Goal: Task Accomplishment & Management: Manage account settings

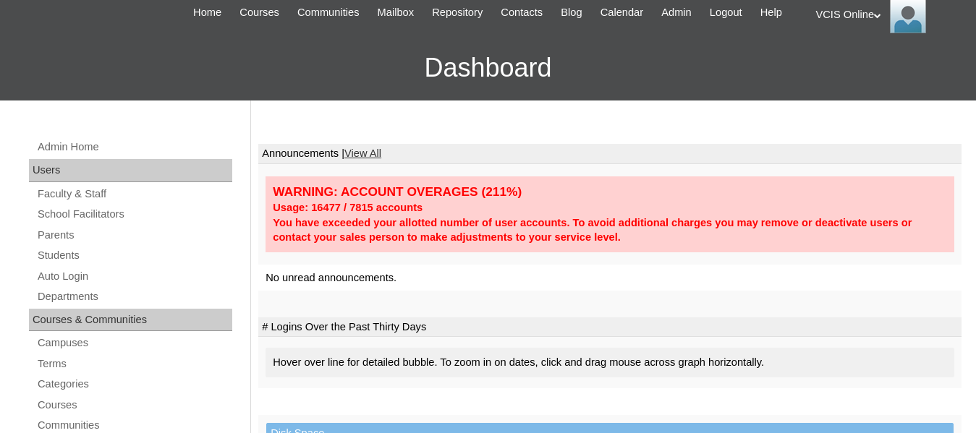
scroll to position [66, 0]
click at [54, 264] on link "Students" at bounding box center [134, 255] width 196 height 18
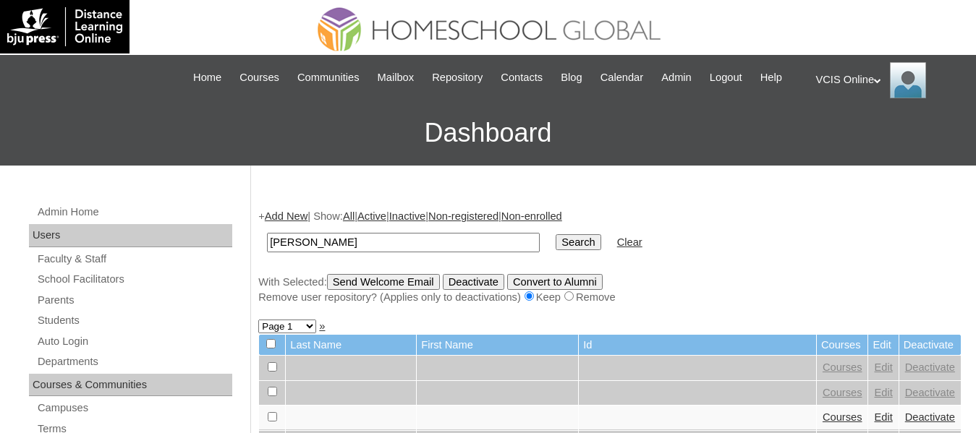
type input "[PERSON_NAME]"
click at [555, 234] on input "Search" at bounding box center [577, 242] width 45 height 16
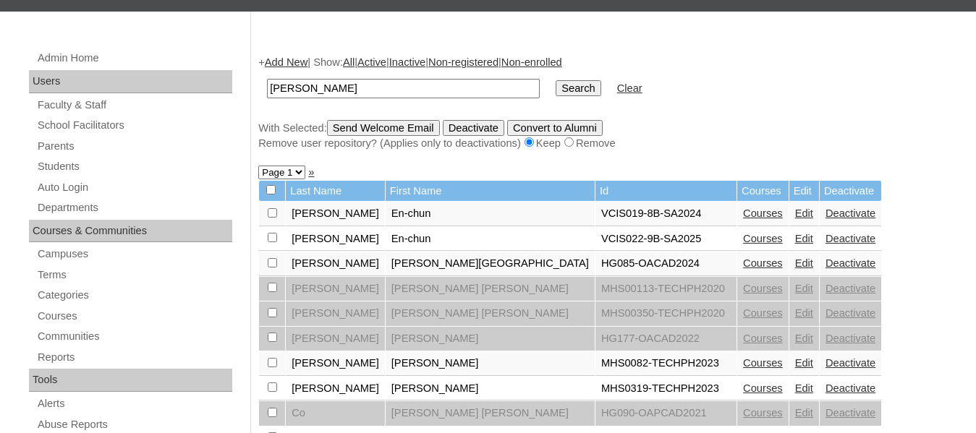
scroll to position [155, 0]
click at [795, 244] on link "Edit" at bounding box center [804, 238] width 18 height 12
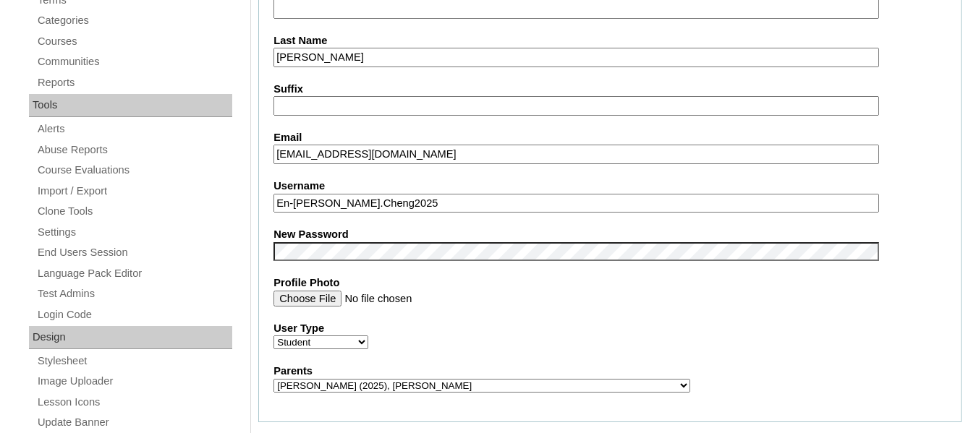
scroll to position [438, 0]
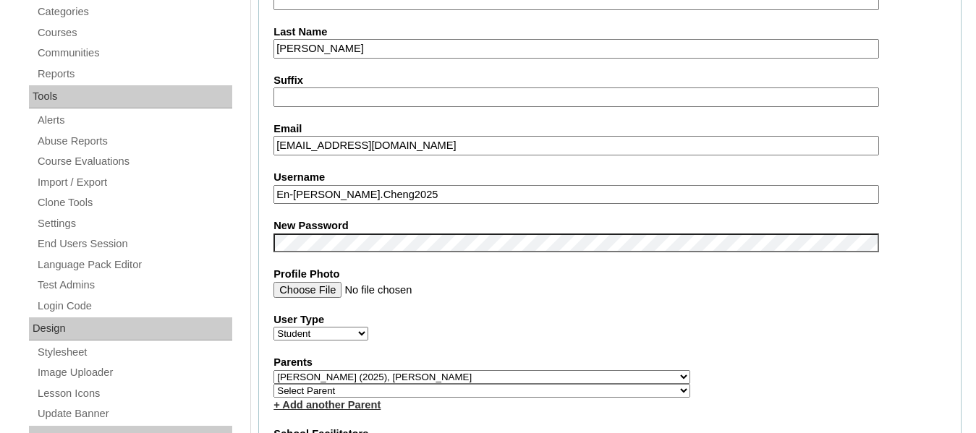
drag, startPoint x: 417, startPoint y: 208, endPoint x: 243, endPoint y: 213, distance: 174.4
paste input "ecc"
type input "eccheng2025"
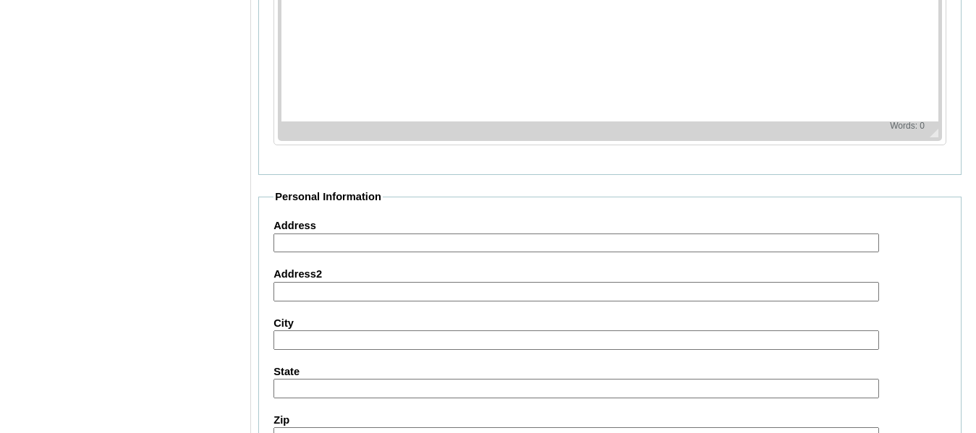
scroll to position [1800, 0]
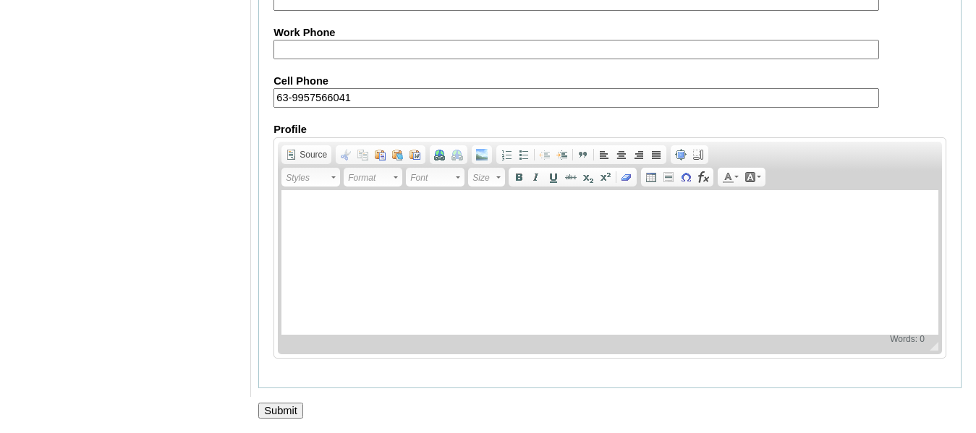
click at [291, 413] on input "Submit" at bounding box center [280, 411] width 45 height 16
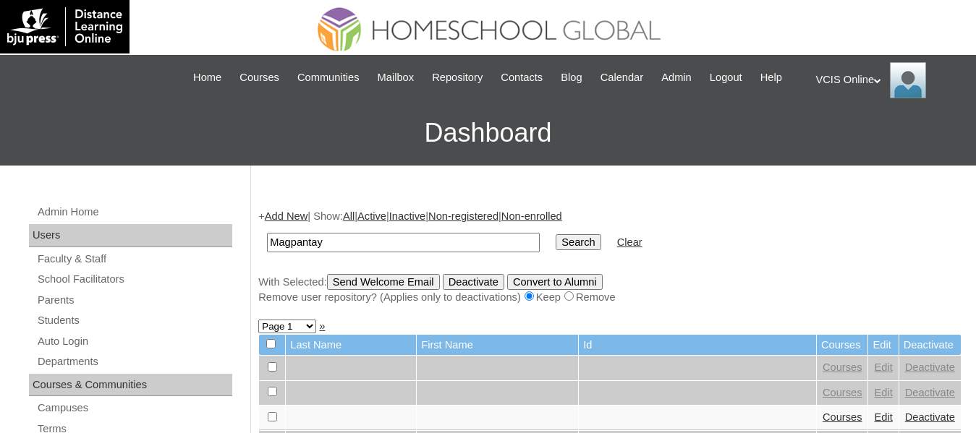
type input "Magpantay"
click at [555, 234] on input "Search" at bounding box center [577, 242] width 45 height 16
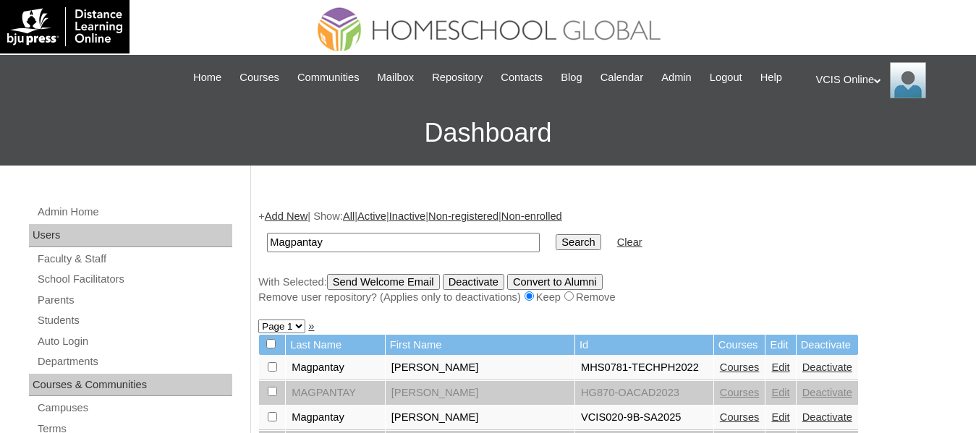
click at [555, 250] on input "Search" at bounding box center [577, 242] width 45 height 16
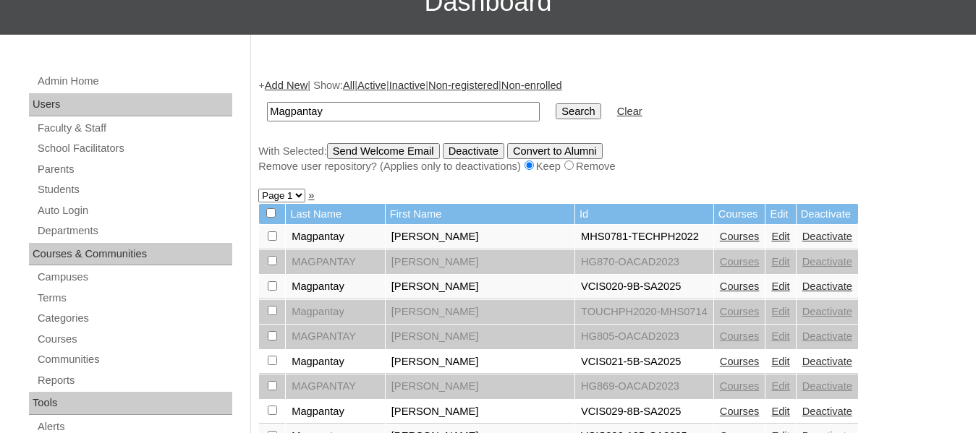
scroll to position [158, 0]
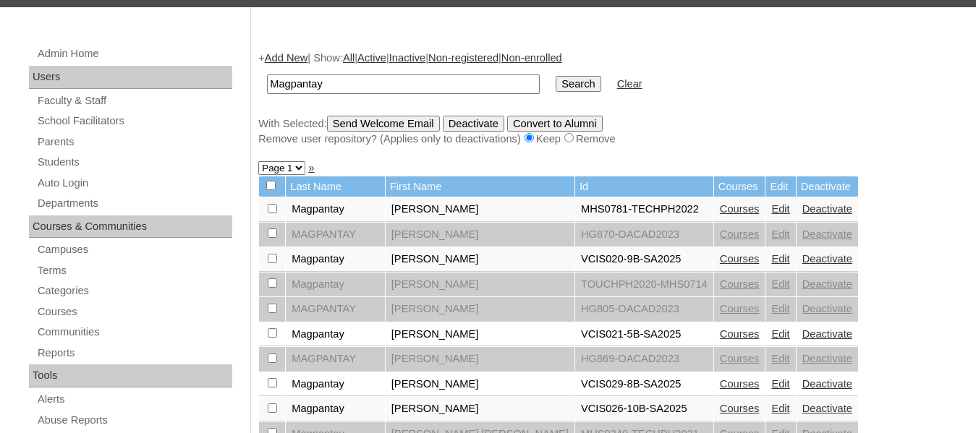
click at [765, 272] on td "Edit" at bounding box center [780, 259] width 30 height 25
click at [771, 265] on link "Edit" at bounding box center [780, 259] width 18 height 12
